Goal: Check status

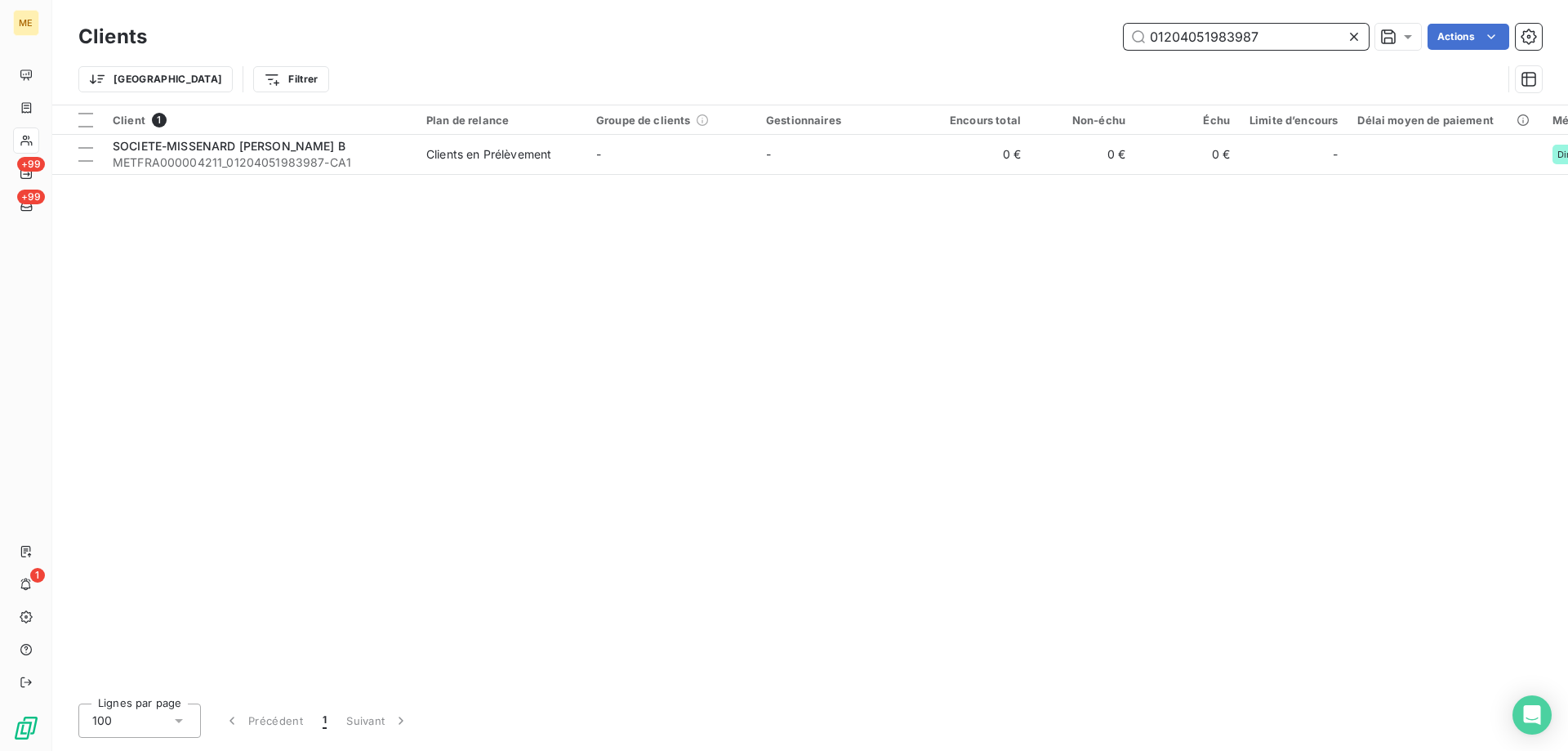
click at [1169, 39] on input "01204051983987" at bounding box center [1247, 37] width 245 height 26
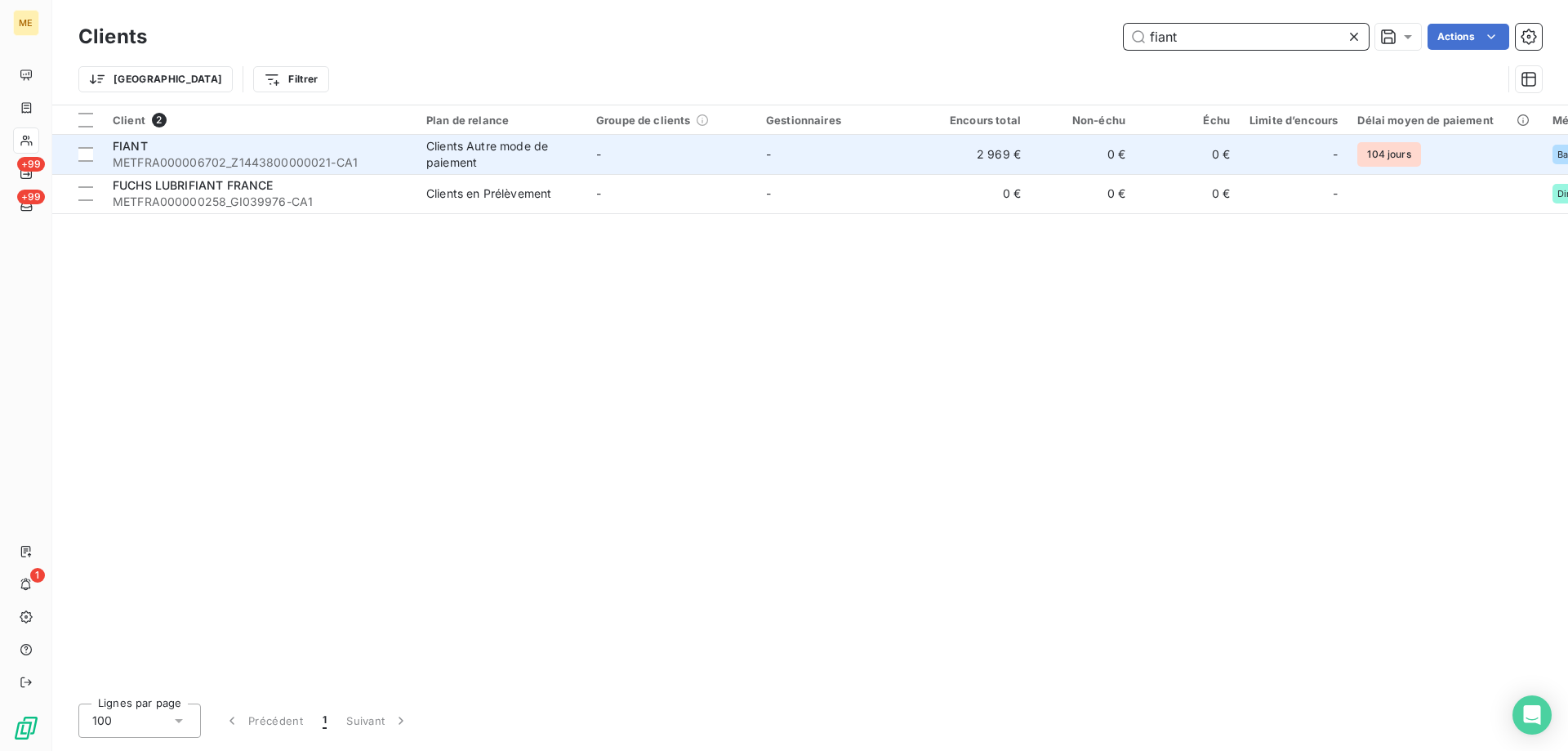
type input "fiant"
click at [220, 163] on span "METFRA000006702_Z1443800000021-CA1" at bounding box center [260, 162] width 294 height 17
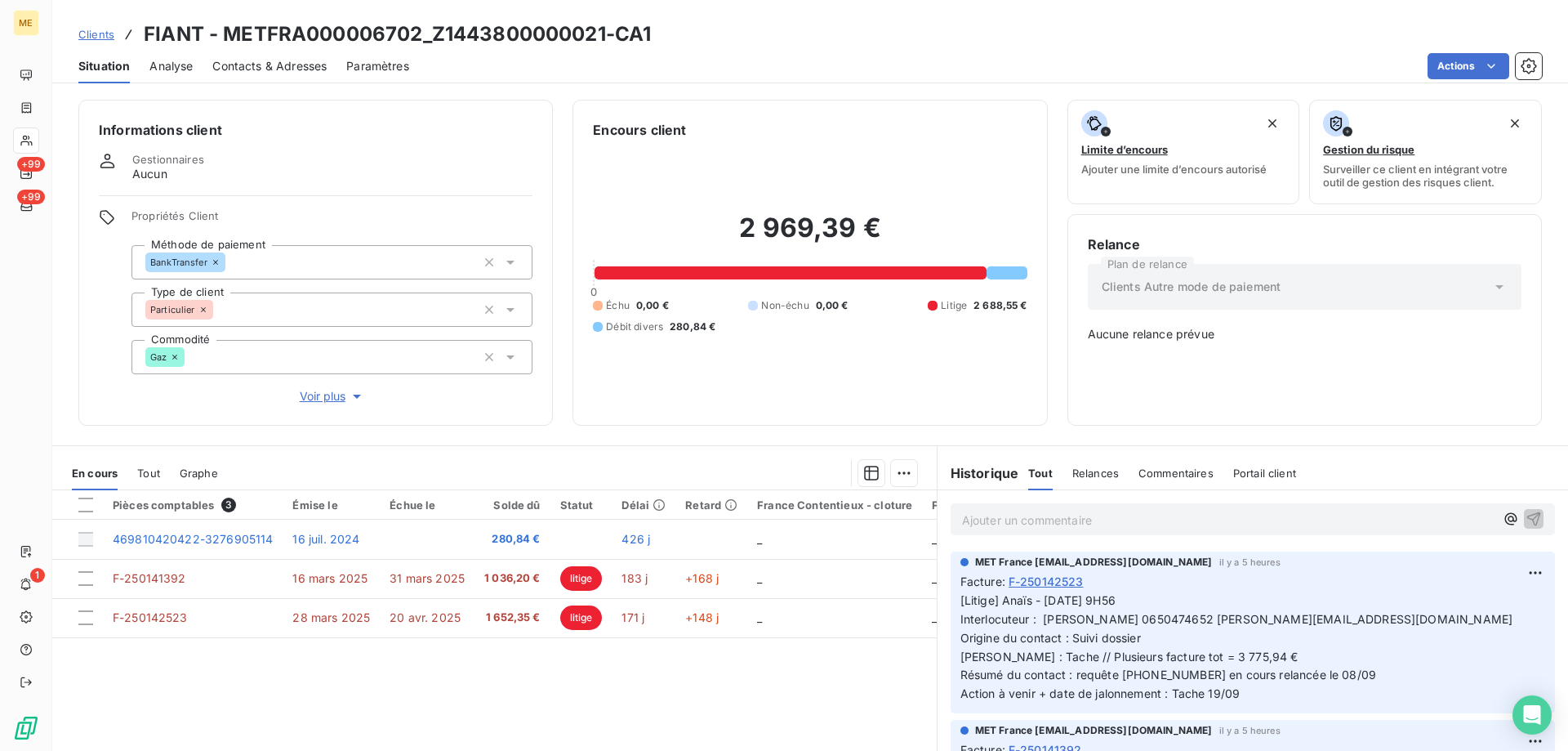
click at [1025, 523] on p "Ajouter un commentaire ﻿" at bounding box center [1228, 520] width 533 height 20
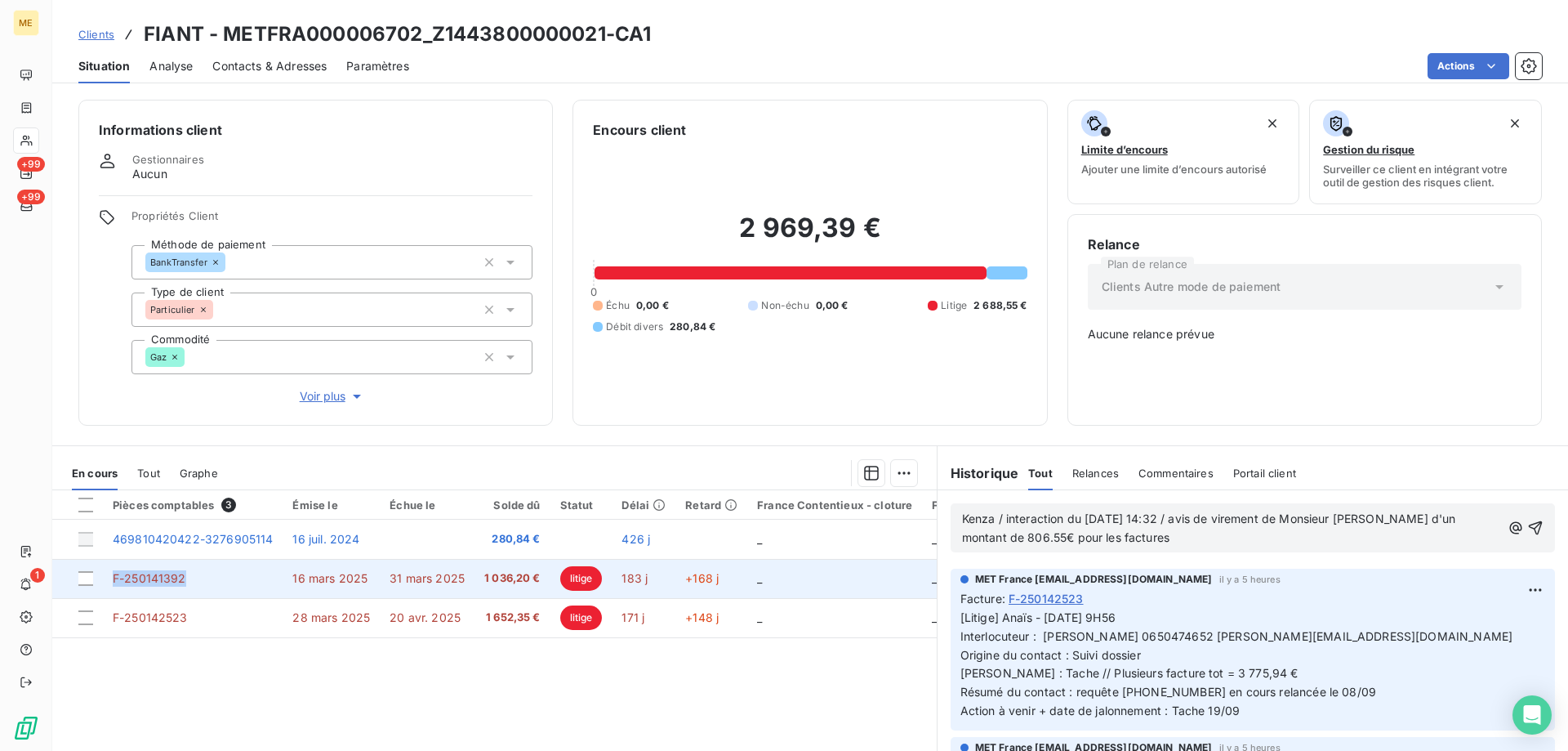
copy span "F-250141392"
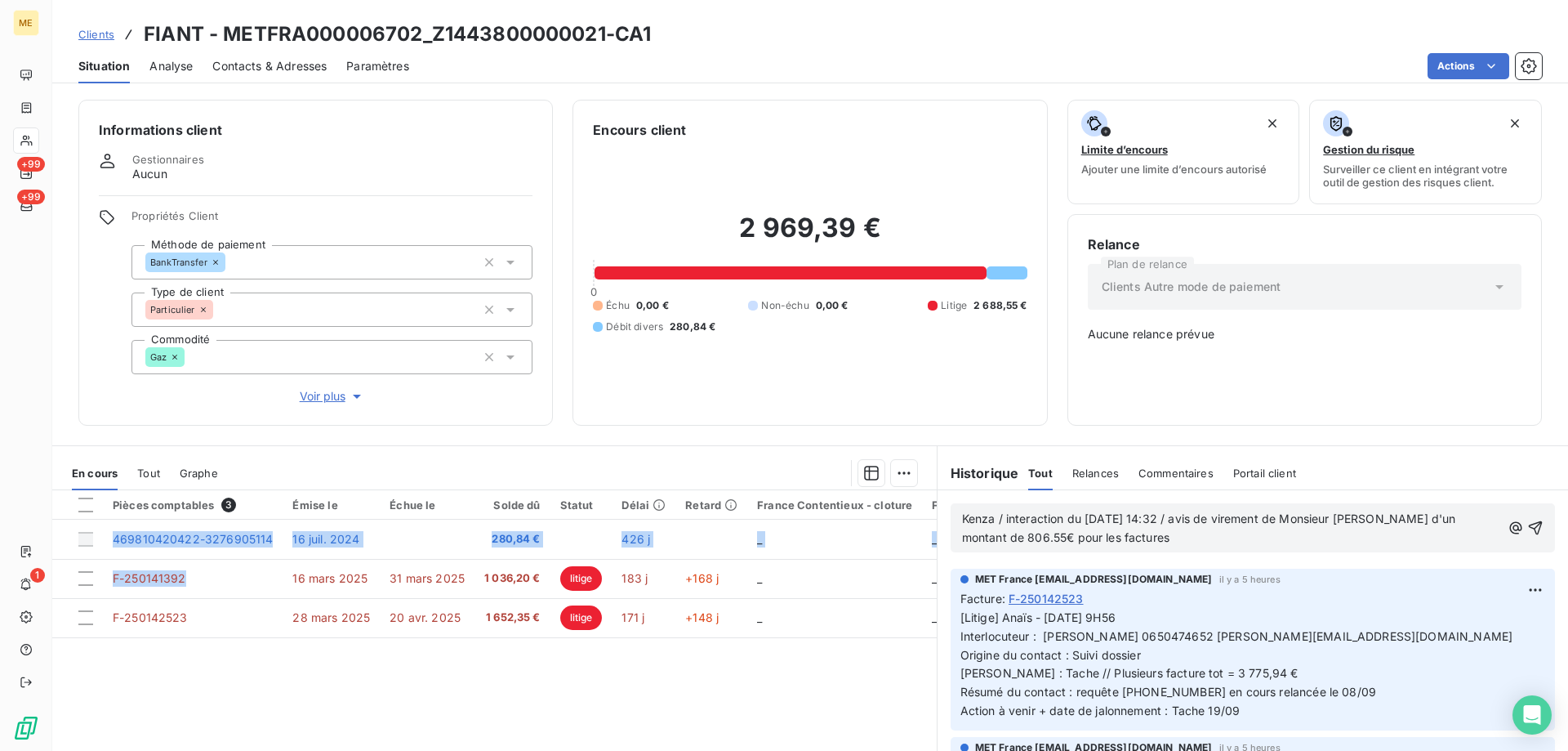
drag, startPoint x: 215, startPoint y: 570, endPoint x: 148, endPoint y: 686, distance: 134.0
click at [148, 686] on div "Pièces comptables 3 Émise le Échue le Solde dû Statut Délai Retard France Conte…" at bounding box center [494, 647] width 884 height 315
click at [1194, 531] on p "Kenza / interaction du [DATE] 14:32 / avis de virement de Monsieur [PERSON_NAME…" at bounding box center [1231, 528] width 539 height 38
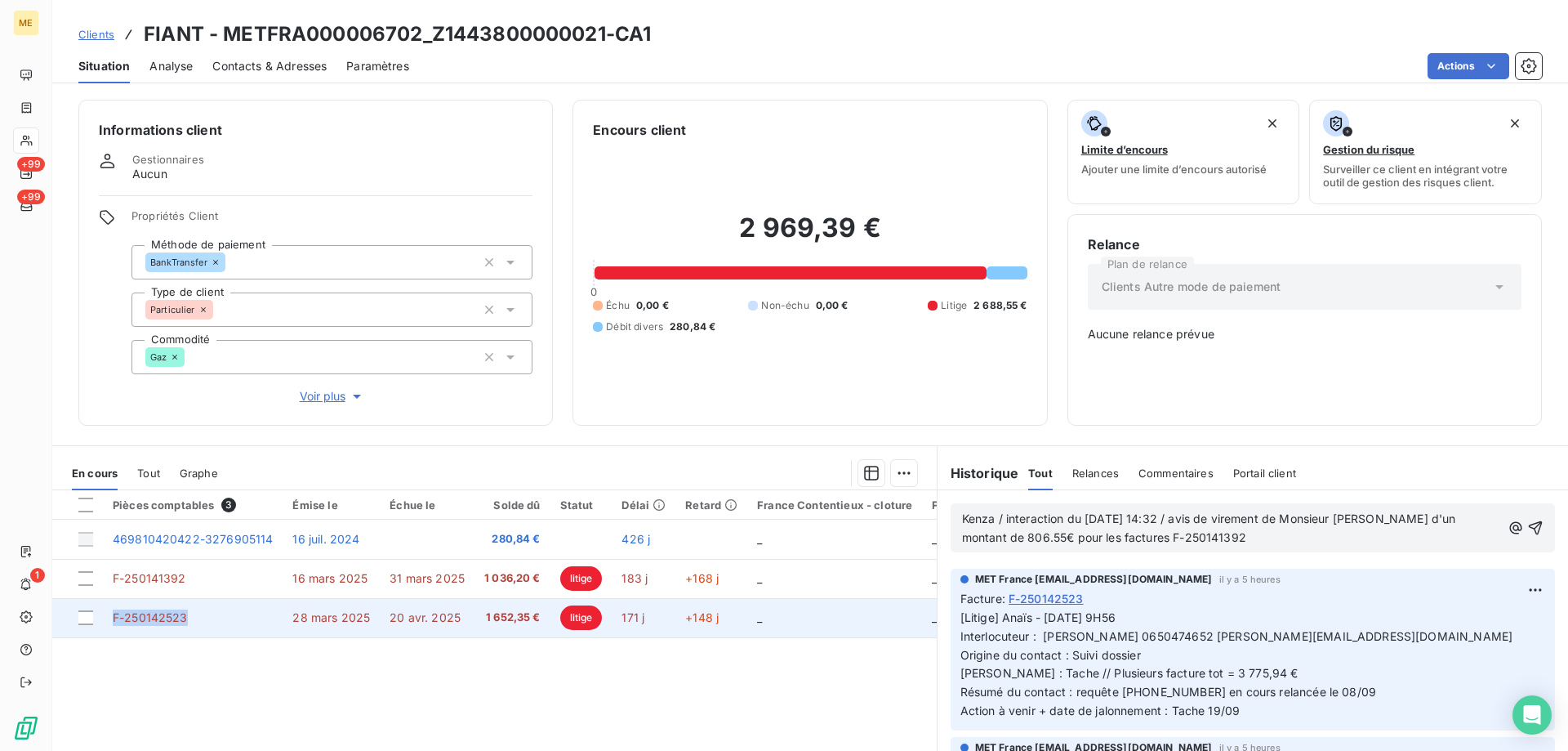
copy span "F-250142523"
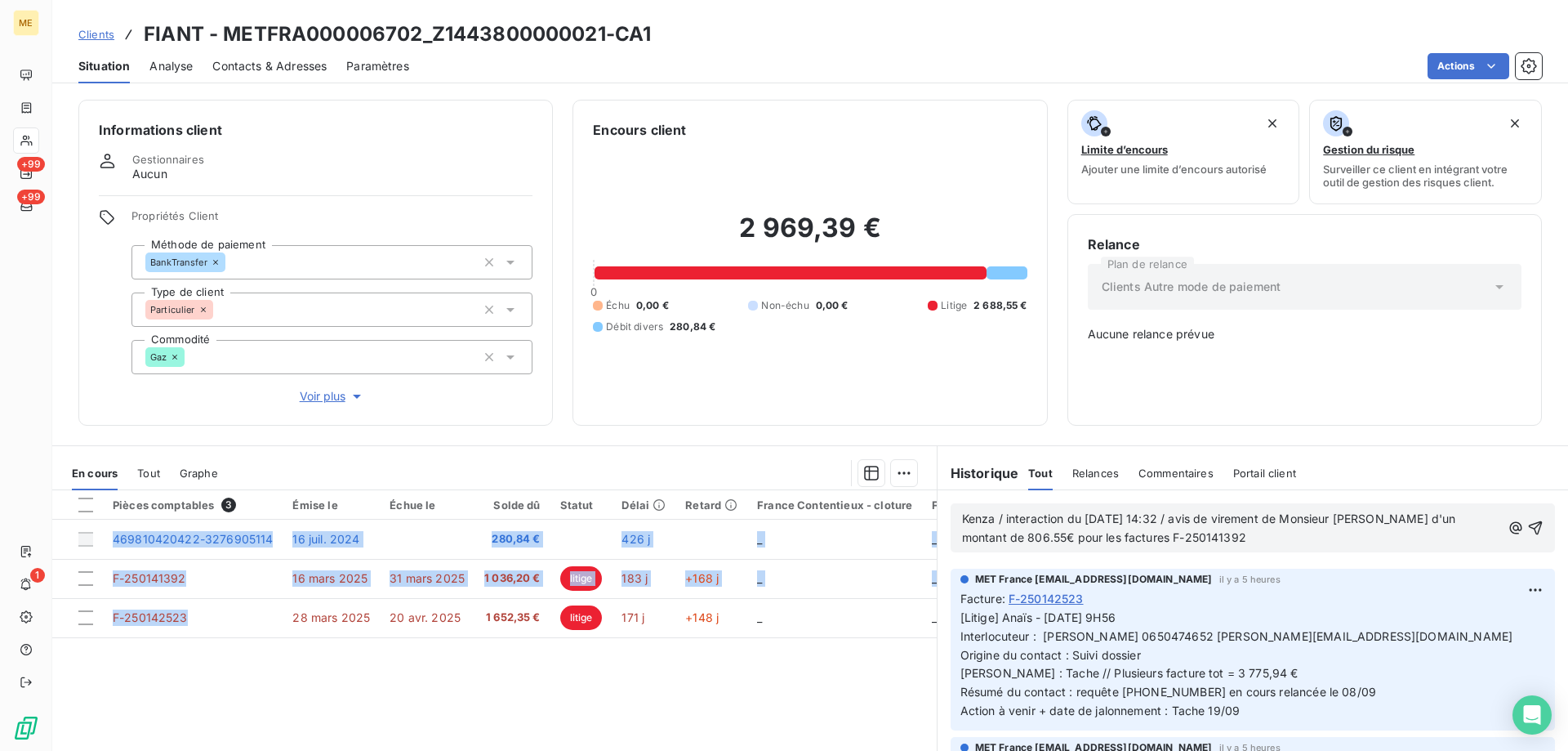
drag, startPoint x: 212, startPoint y: 619, endPoint x: 147, endPoint y: 684, distance: 91.9
click at [147, 684] on div "Pièces comptables 3 Émise le Échue le Solde dû Statut Délai Retard France Conte…" at bounding box center [494, 647] width 884 height 315
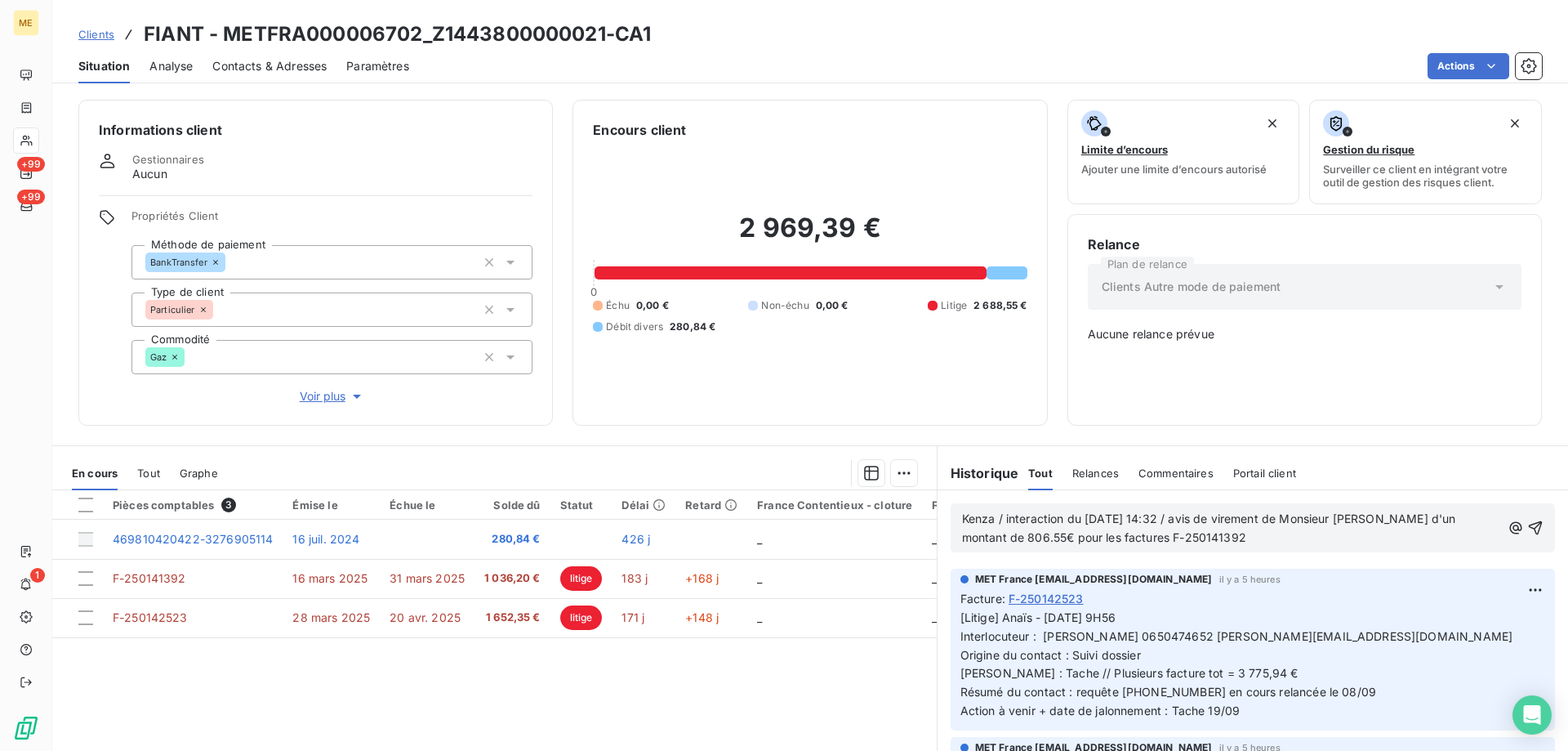
click at [1211, 541] on p "Kenza / interaction du [DATE] 14:32 / avis de virement de Monsieur [PERSON_NAME…" at bounding box center [1231, 528] width 539 height 38
click at [1527, 524] on icon "button" at bounding box center [1535, 528] width 17 height 17
